Goal: Information Seeking & Learning: Learn about a topic

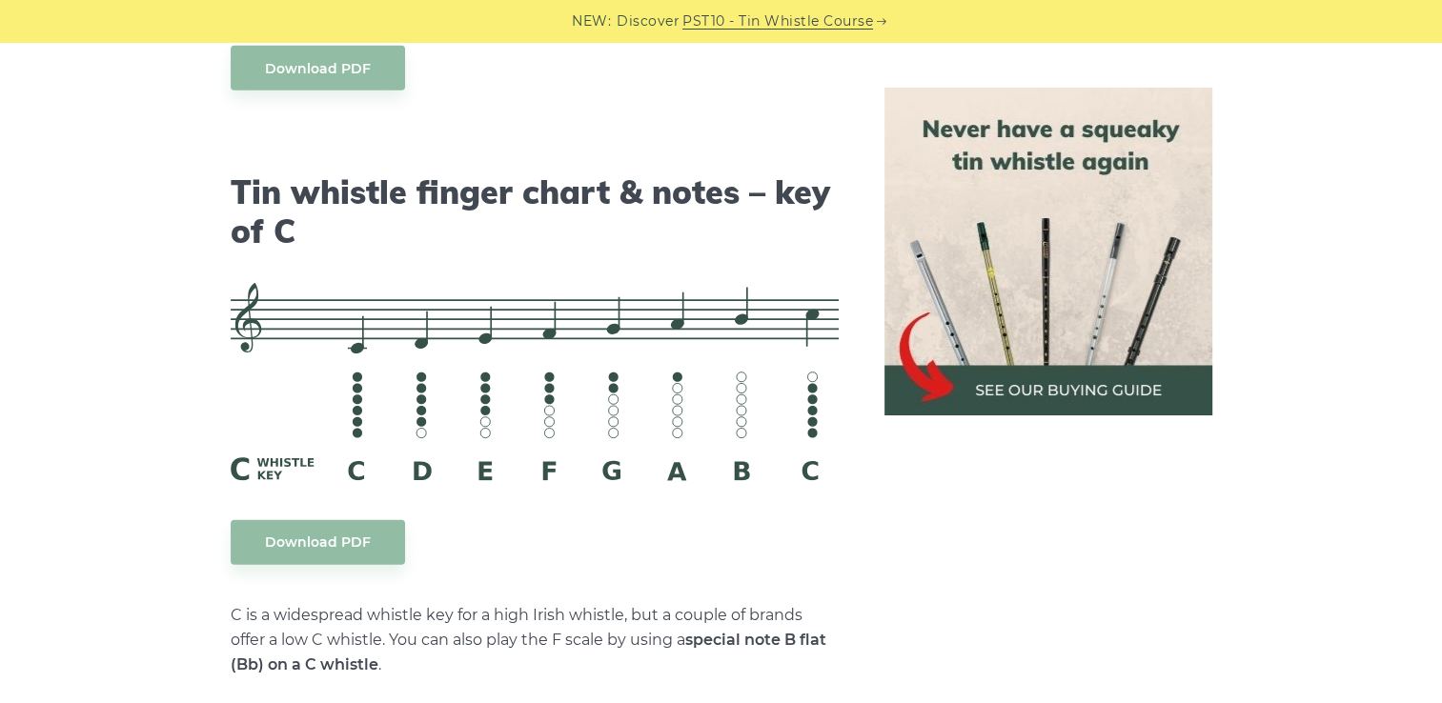
scroll to position [4669, 0]
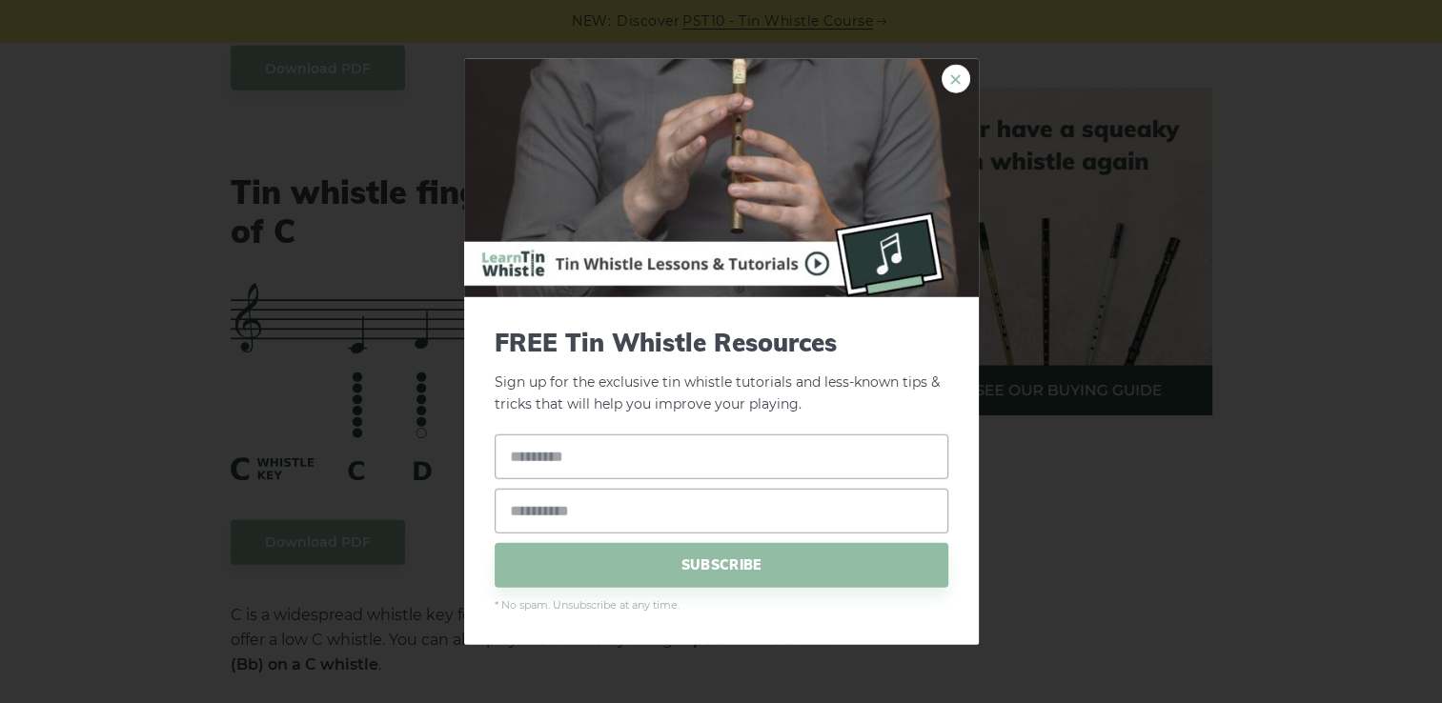
click at [955, 74] on link "×" at bounding box center [955, 79] width 29 height 29
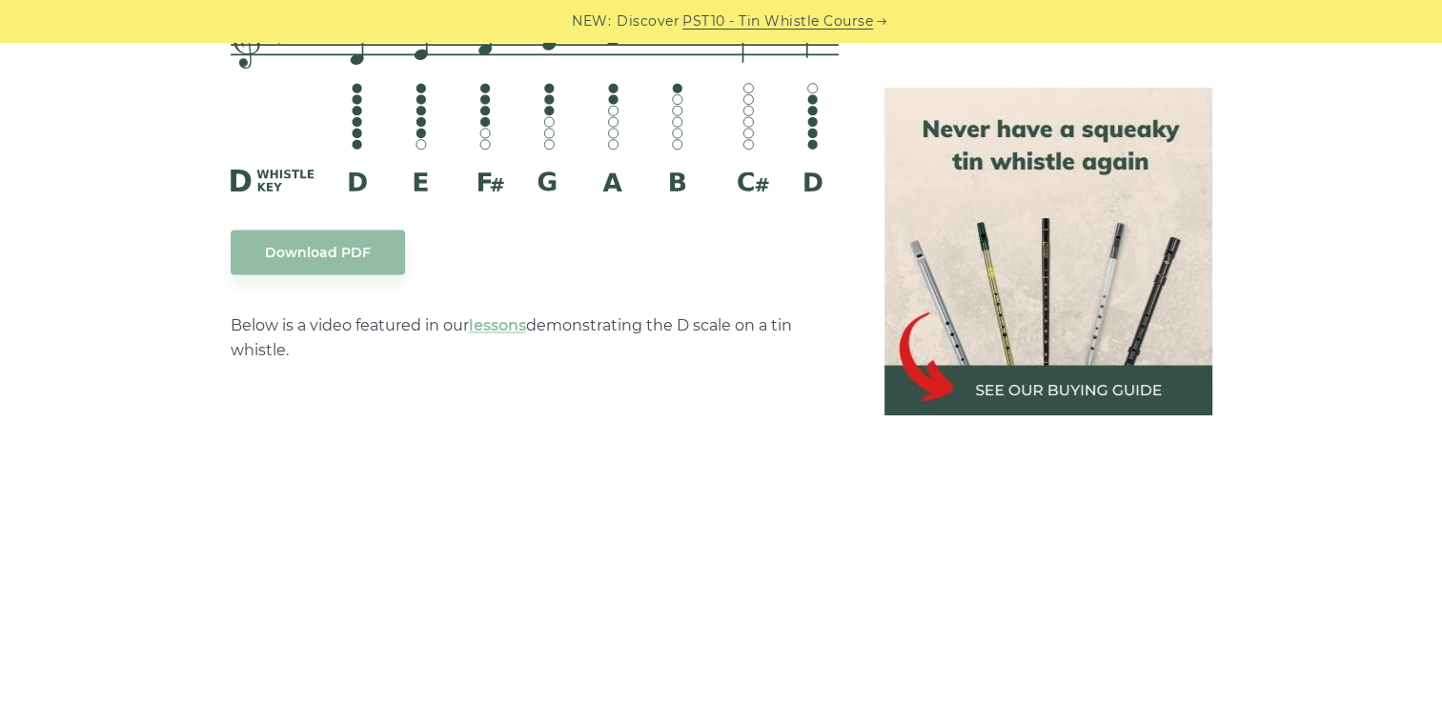
scroll to position [3213, 0]
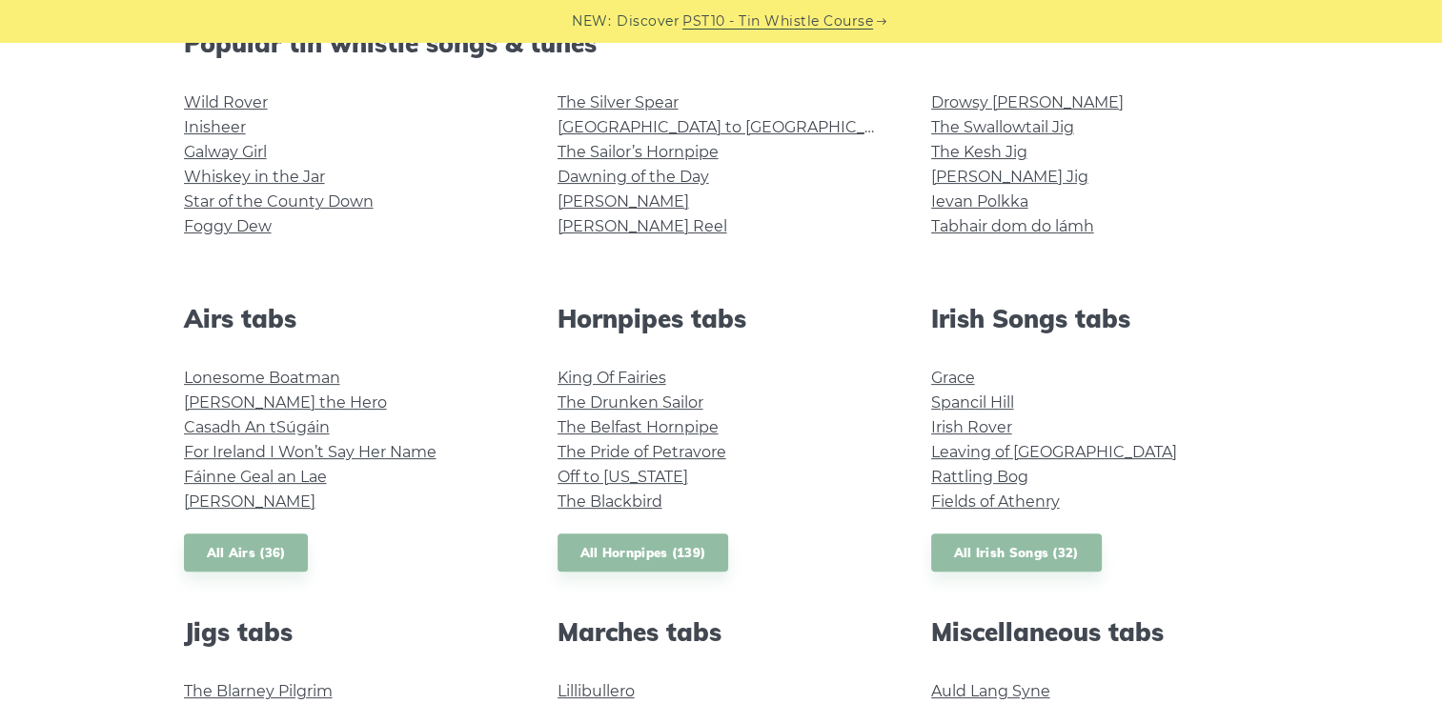
scroll to position [522, 0]
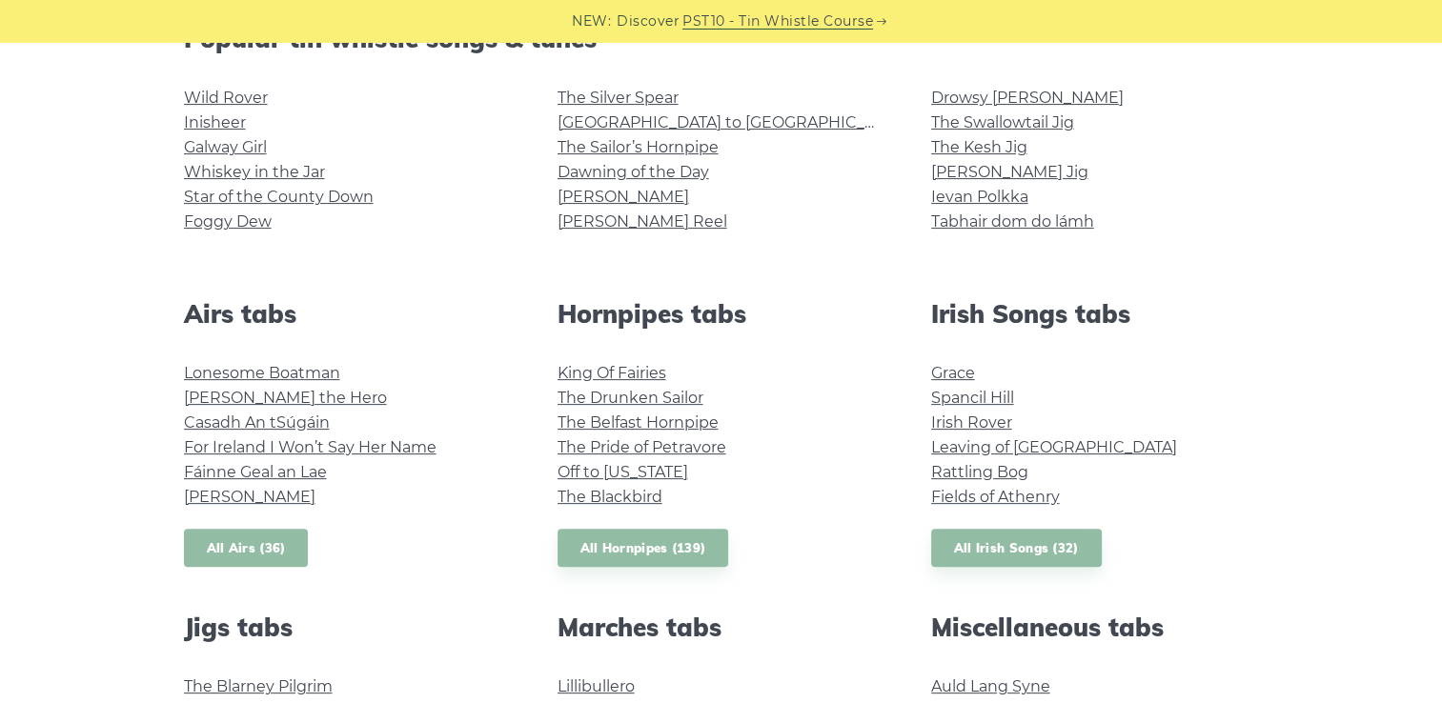
click at [263, 543] on link "All Airs (36)" at bounding box center [246, 548] width 125 height 39
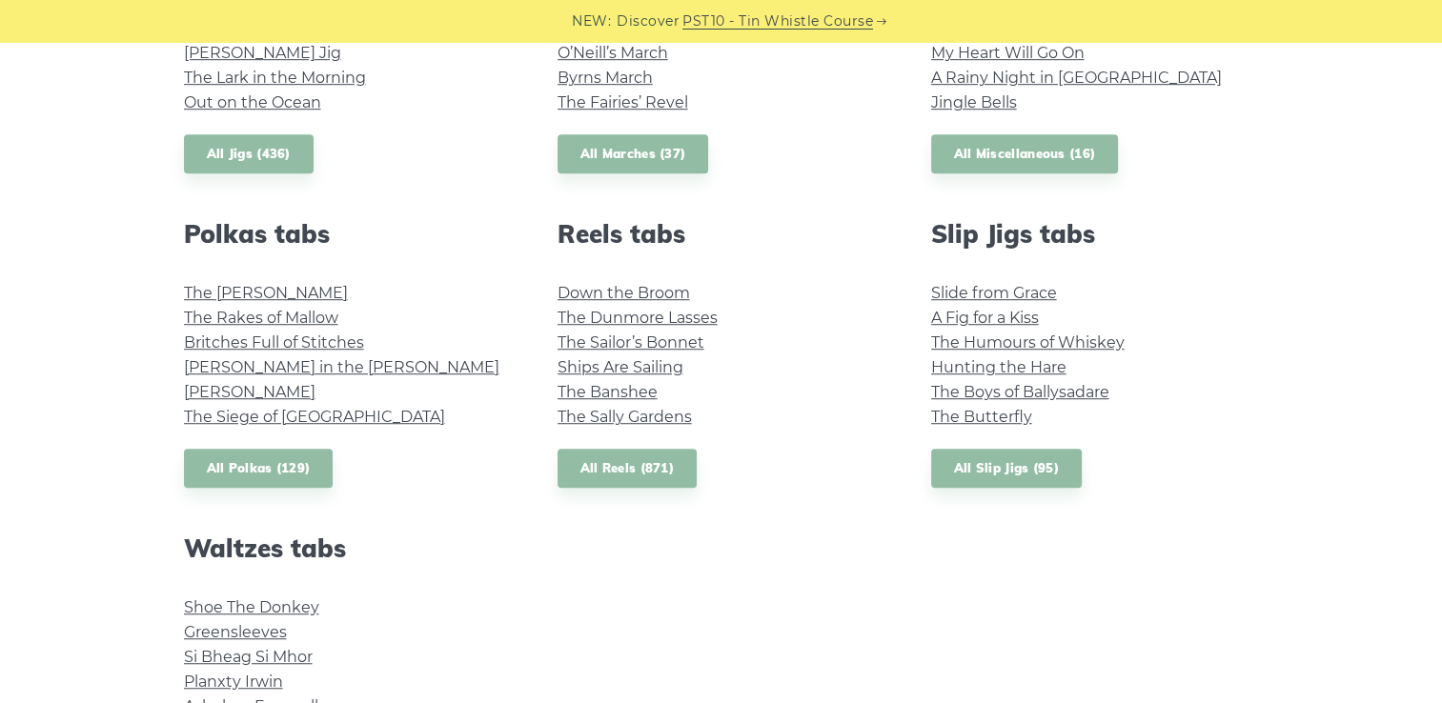
scroll to position [1229, 0]
click at [262, 477] on link "All Polkas (129)" at bounding box center [259, 469] width 150 height 39
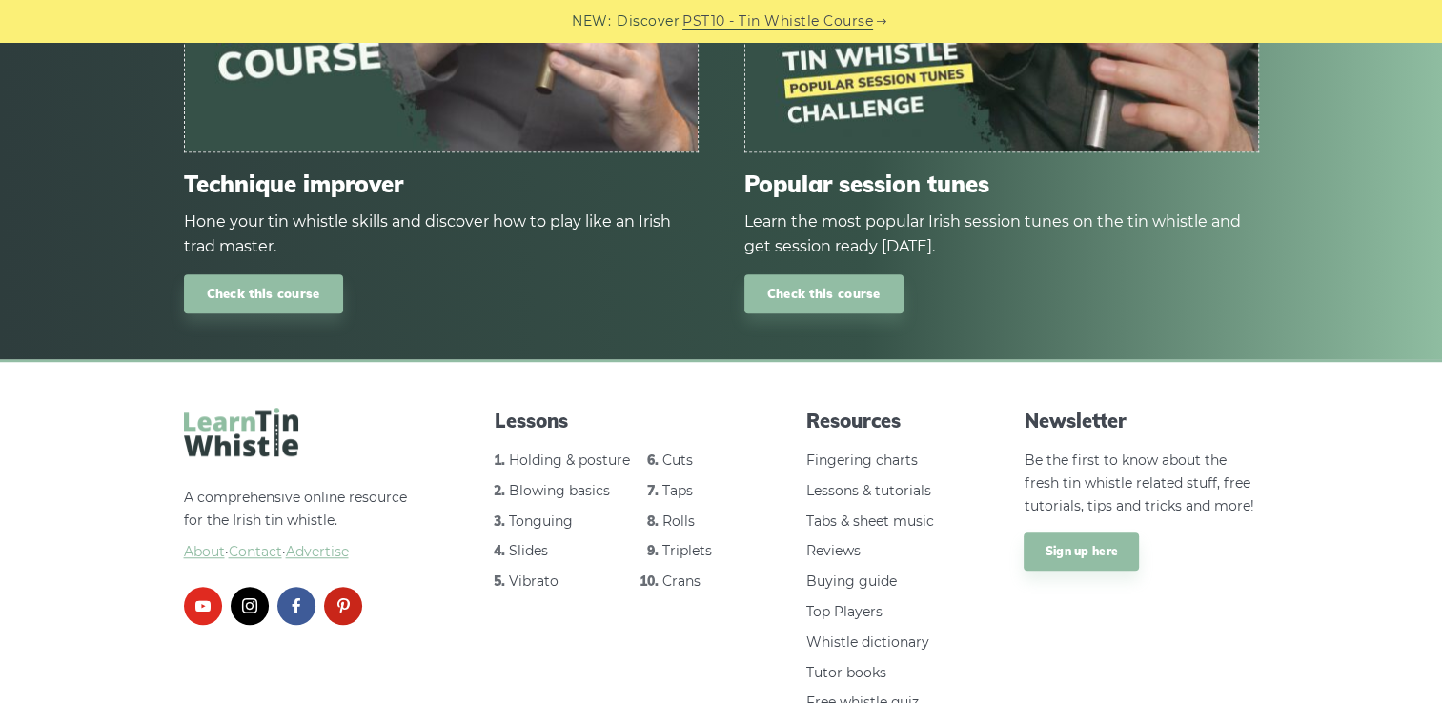
scroll to position [1343, 0]
